Goal: Transaction & Acquisition: Purchase product/service

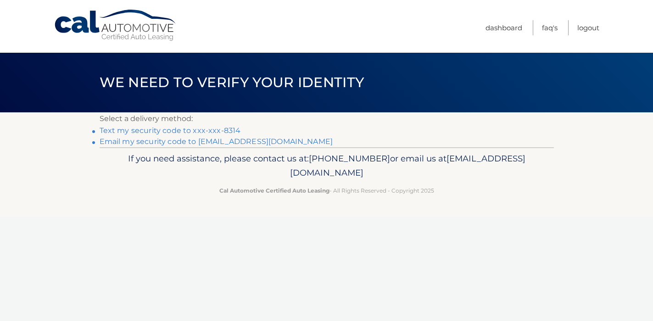
click at [172, 130] on link "Text my security code to xxx-xxx-8314" at bounding box center [170, 130] width 141 height 9
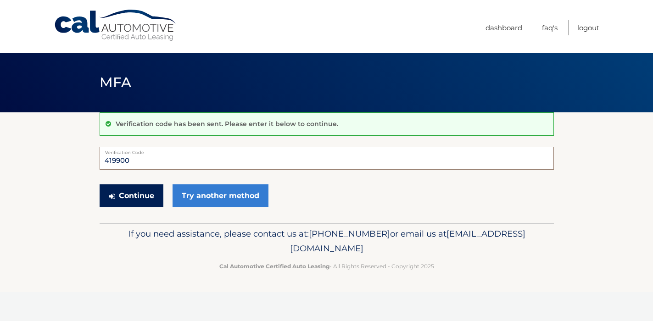
type input "419900"
click at [130, 193] on button "Continue" at bounding box center [132, 195] width 64 height 23
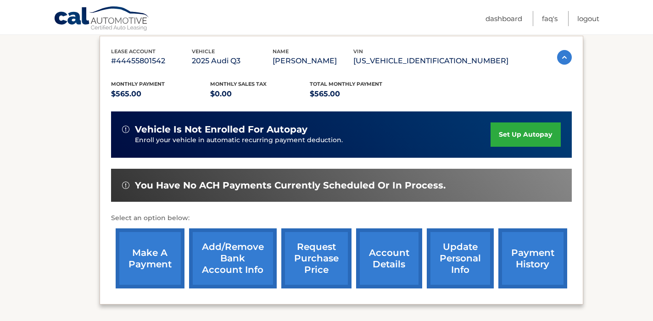
scroll to position [165, 0]
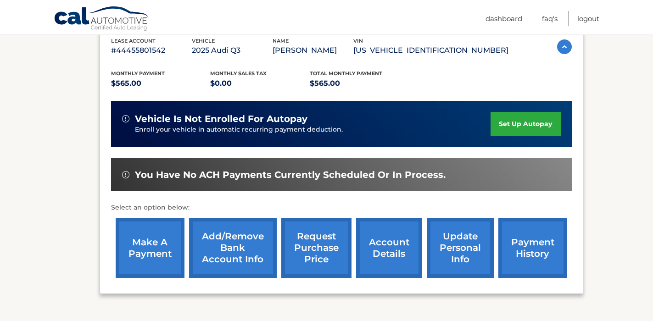
click at [140, 251] on link "make a payment" at bounding box center [150, 248] width 69 height 60
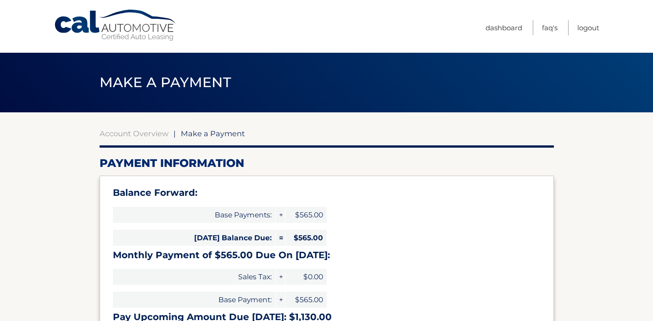
select select "YWNhYjE1ZjctODU3NS00YjgwLTkwM2ItODk3MGE5MDkyZjdl"
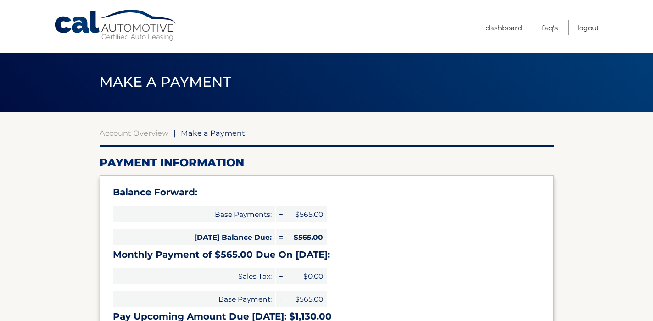
click at [371, 182] on div "Balance Forward: Base Payments: + $565.00 Today's Balance Due: = $565.00 Monthl…" at bounding box center [327, 256] width 454 height 163
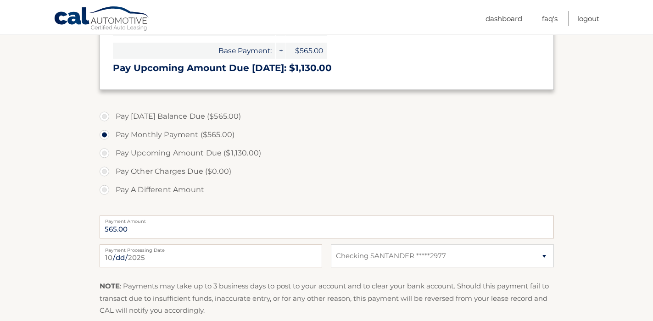
scroll to position [280, 0]
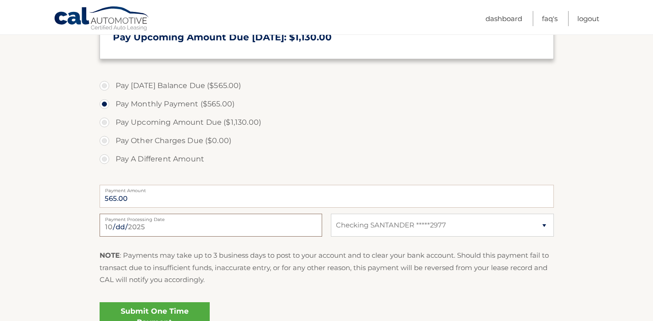
click at [127, 227] on input "2025-10-04" at bounding box center [211, 225] width 222 height 23
type input "2025-10-06"
click at [254, 266] on p "NOTE : Payments may take up to 3 business days to post to your account and to c…" at bounding box center [327, 267] width 454 height 36
click at [147, 308] on link "Submit One Time Payment" at bounding box center [155, 316] width 110 height 29
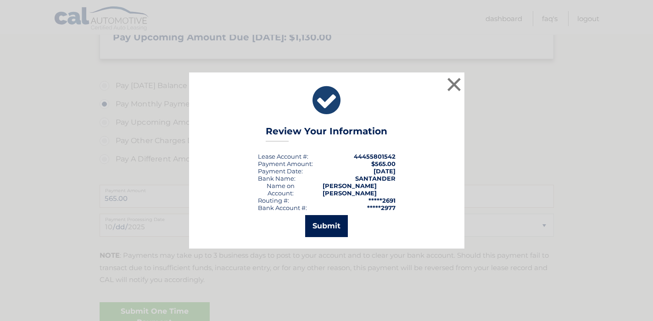
click at [332, 228] on button "Submit" at bounding box center [326, 226] width 43 height 22
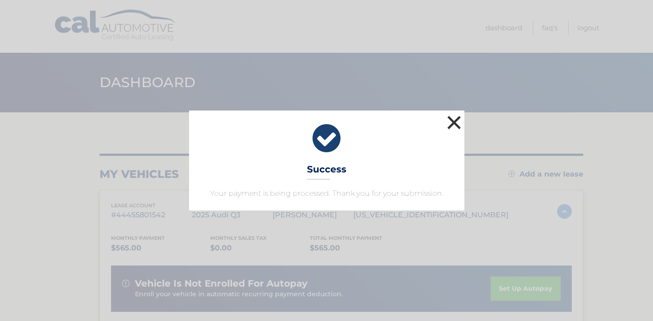
click at [457, 118] on button "×" at bounding box center [454, 122] width 18 height 18
